Goal: Find specific page/section: Locate a particular part of the current website

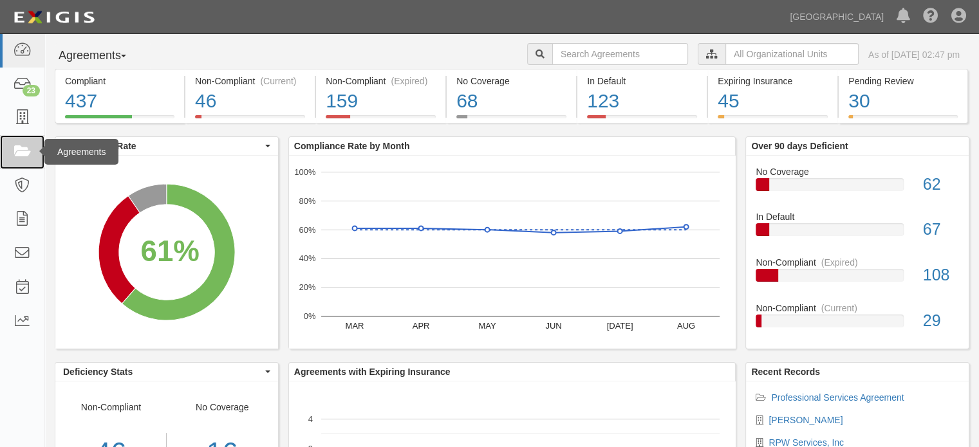
click at [17, 136] on link at bounding box center [22, 152] width 44 height 34
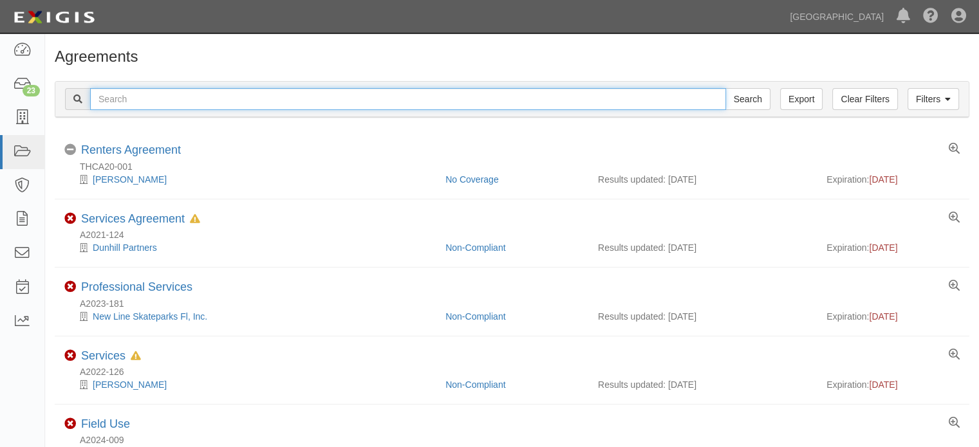
click at [639, 100] on input "text" at bounding box center [408, 99] width 636 height 22
type input "[PERSON_NAME]"
click at [725, 88] on input "Search" at bounding box center [747, 99] width 45 height 22
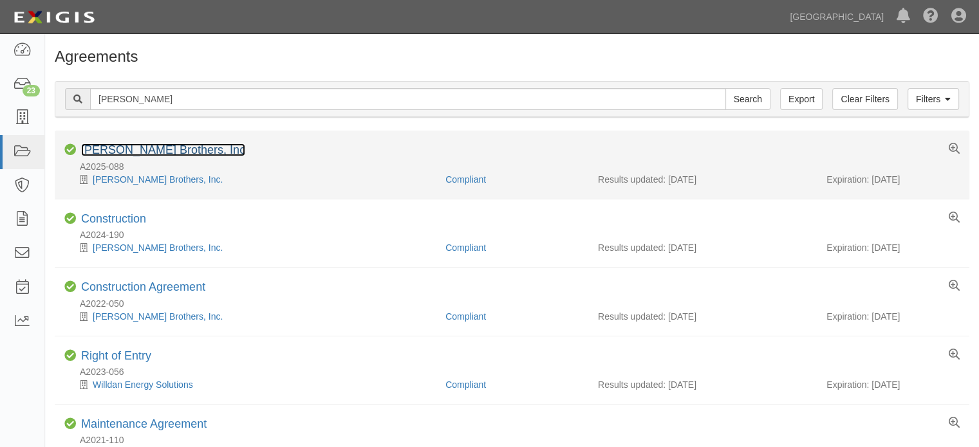
click at [124, 154] on link "[PERSON_NAME] Brothers, Inc" at bounding box center [163, 150] width 164 height 13
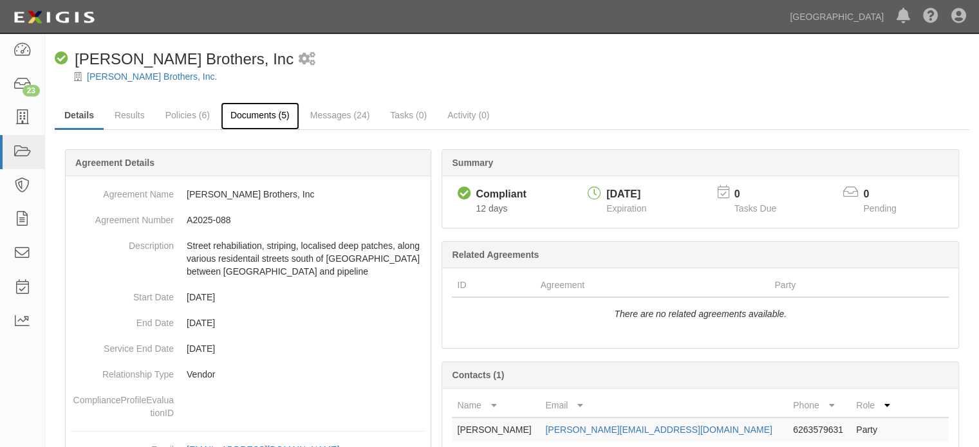
click at [261, 123] on link "Documents (5)" at bounding box center [260, 116] width 79 height 28
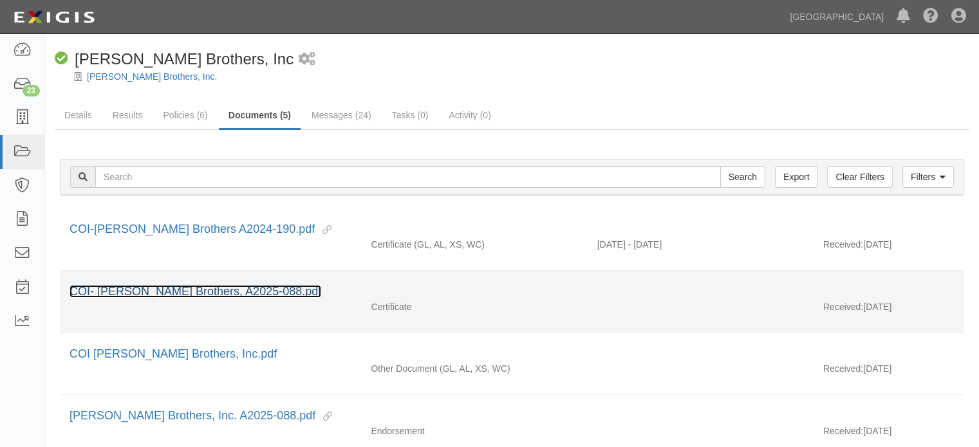
click at [187, 287] on link "COI- Gentry Brothers, A2025-088.pdf" at bounding box center [196, 291] width 252 height 13
